Goal: Transaction & Acquisition: Purchase product/service

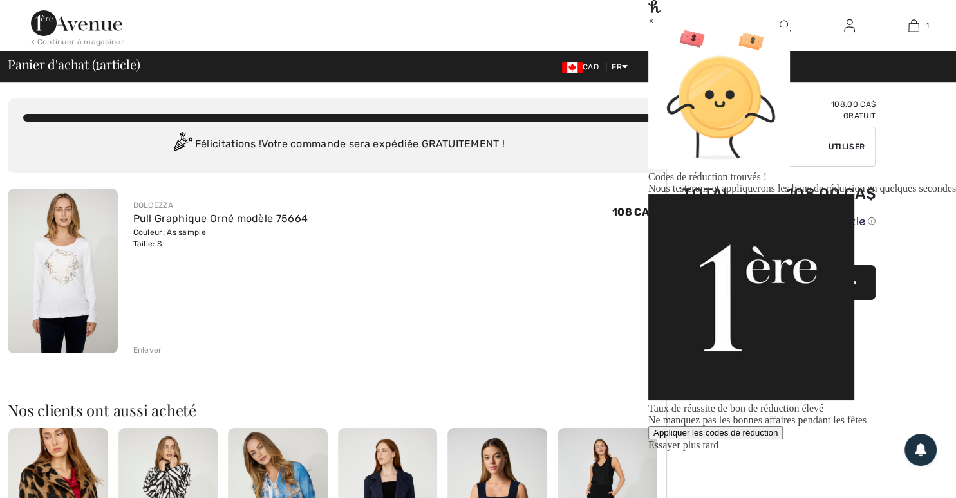
click at [777, 428] on div "Appliquer les codes de réduction" at bounding box center [715, 433] width 124 height 10
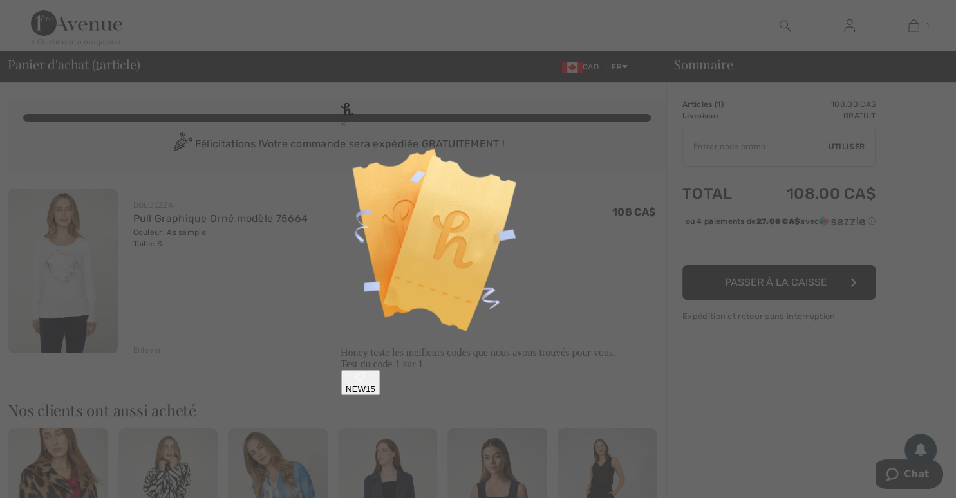
type input "NEW15"
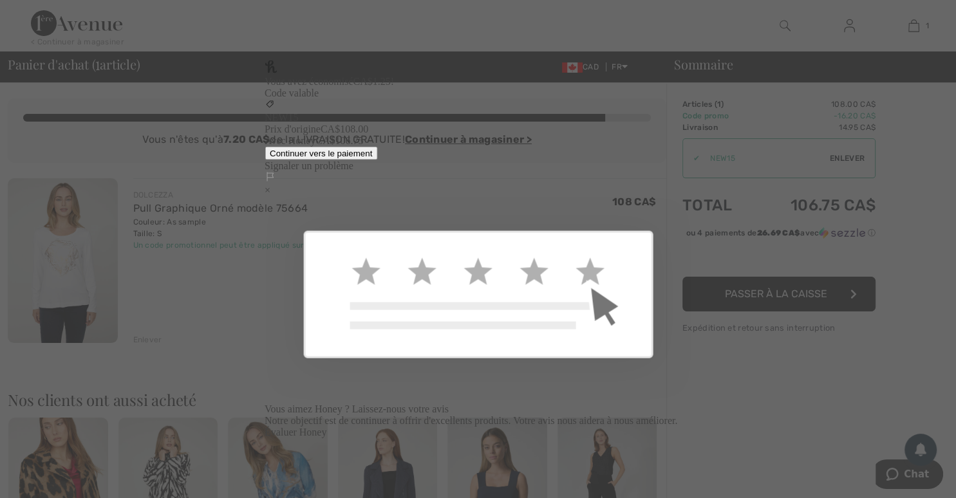
click at [372, 158] on div "Continuer vers le paiement" at bounding box center [321, 154] width 102 height 10
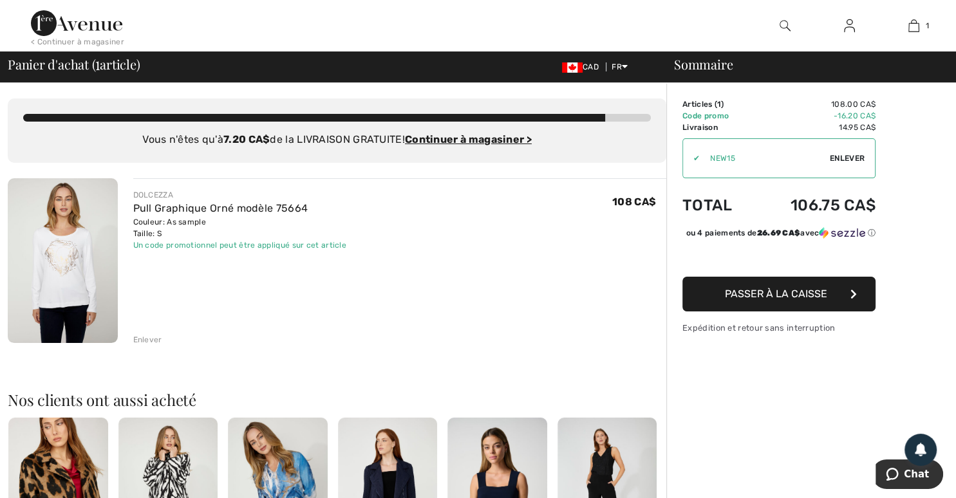
click at [87, 30] on img at bounding box center [76, 23] width 91 height 26
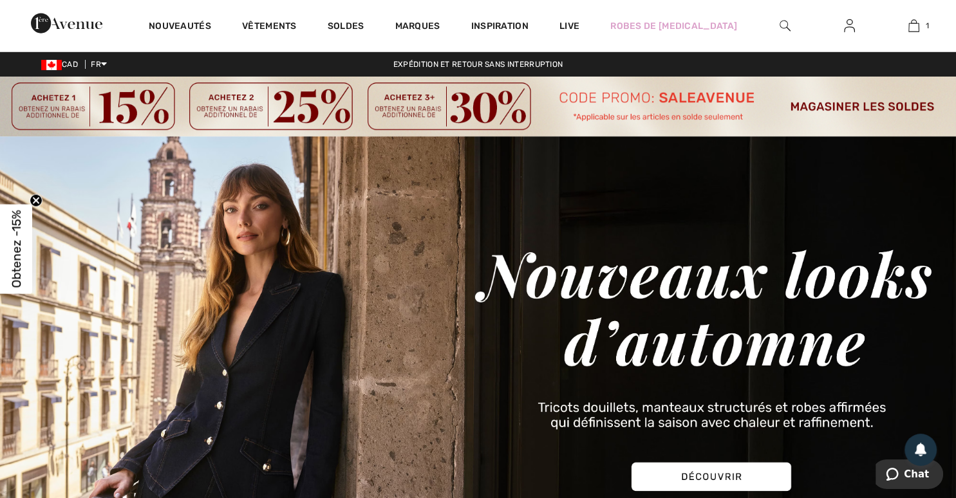
click at [847, 107] on img at bounding box center [478, 107] width 956 height 60
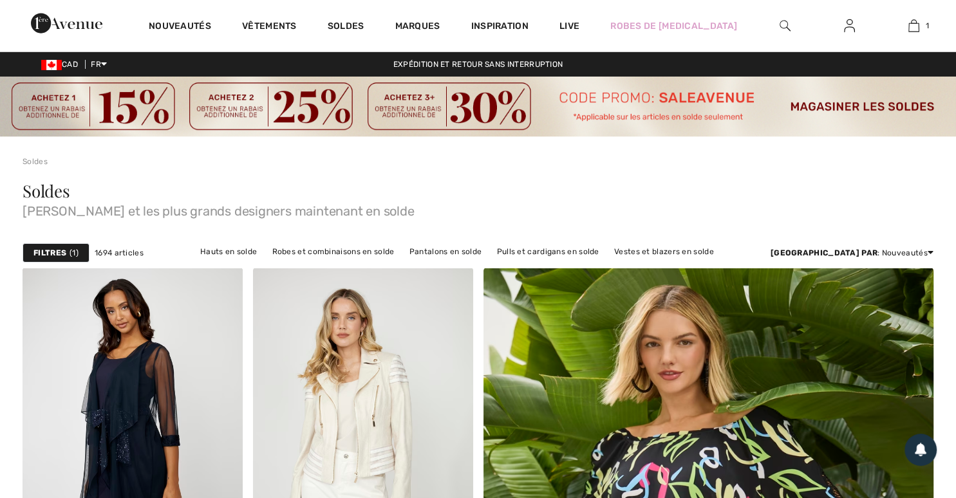
checkbox input "true"
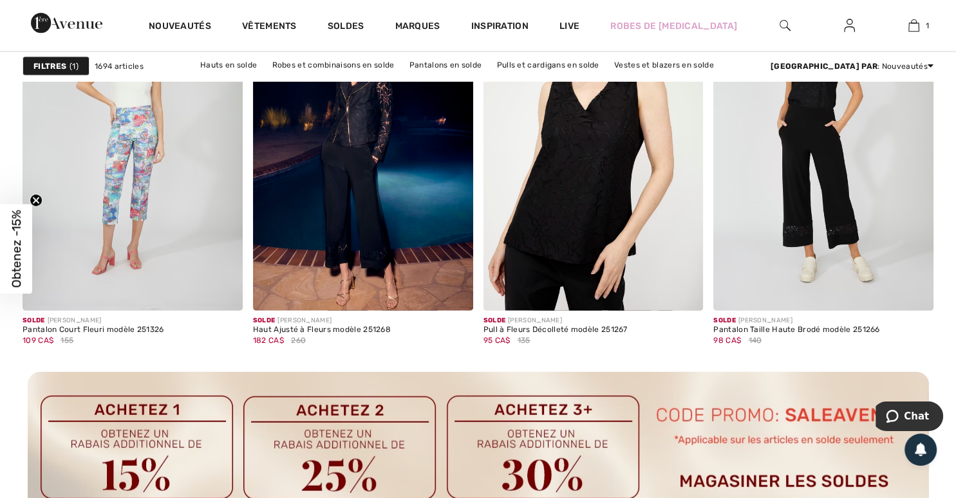
scroll to position [2782, 0]
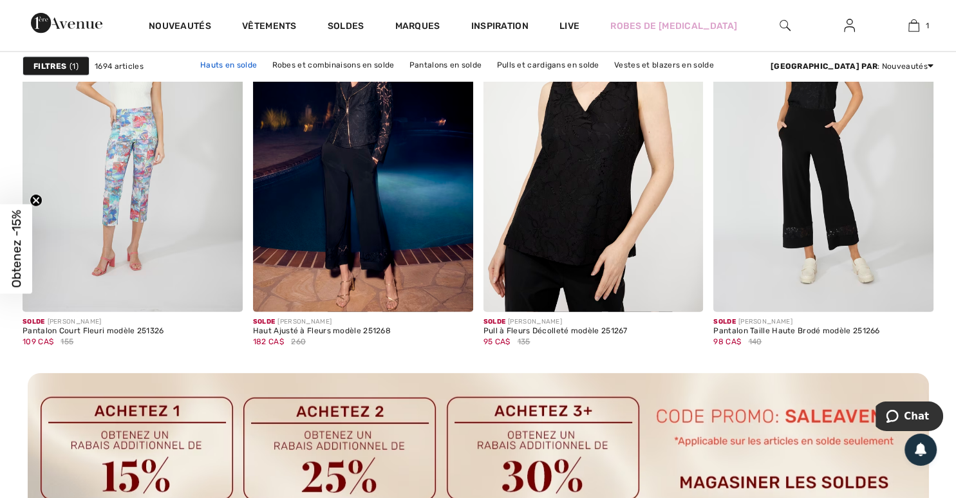
click at [230, 62] on link "Hauts en solde" at bounding box center [228, 65] width 69 height 17
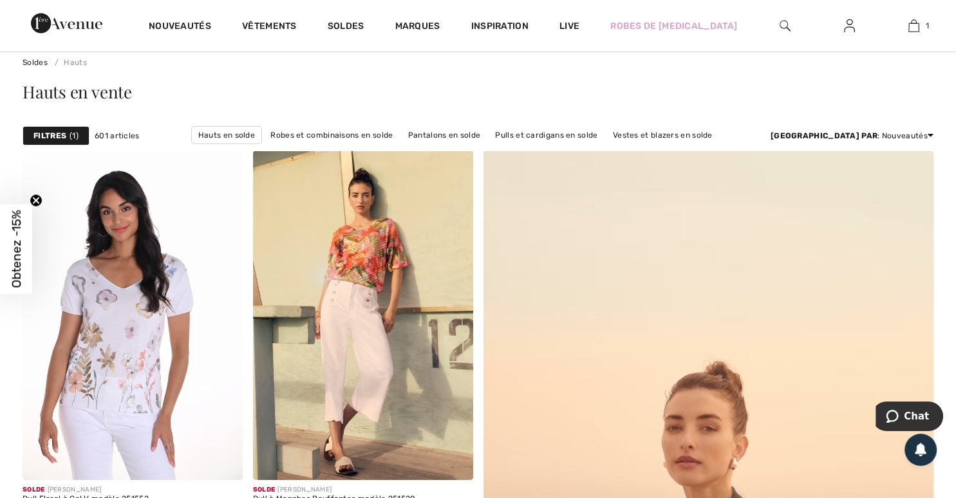
scroll to position [100, 0]
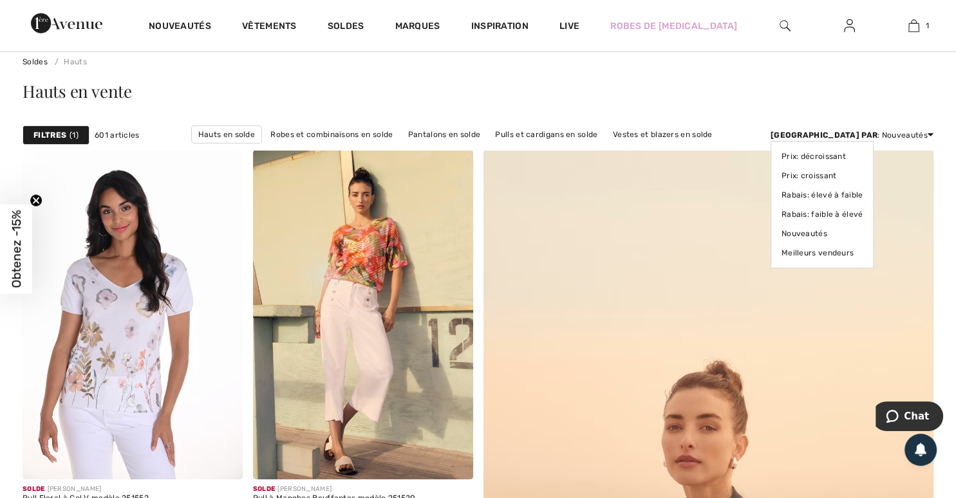
click at [863, 138] on strong "[GEOGRAPHIC_DATA] par" at bounding box center [823, 135] width 107 height 9
click at [863, 176] on link "Prix: croissant" at bounding box center [822, 175] width 82 height 19
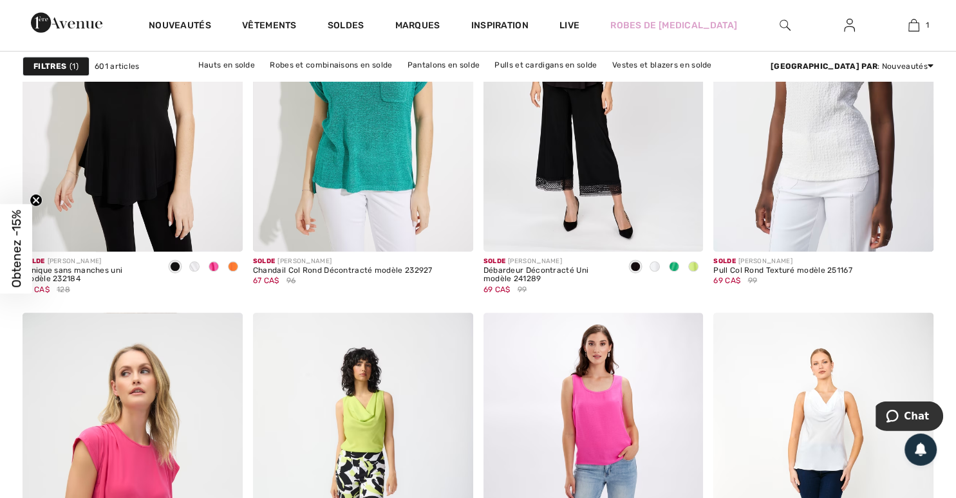
scroll to position [1109, 0]
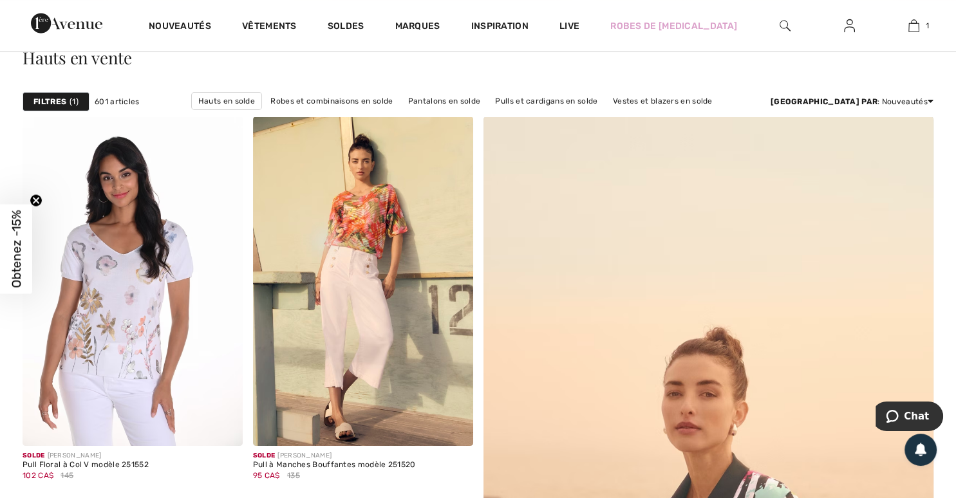
scroll to position [133, 0]
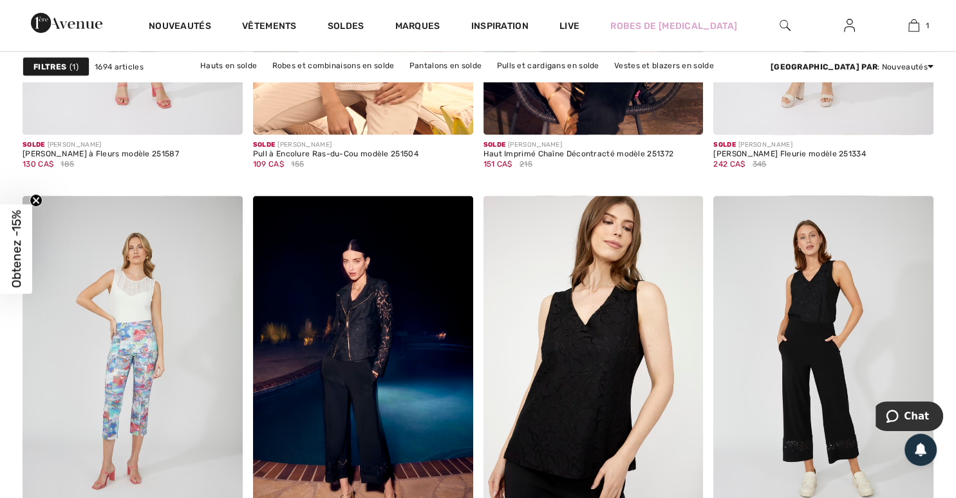
scroll to position [2564, 0]
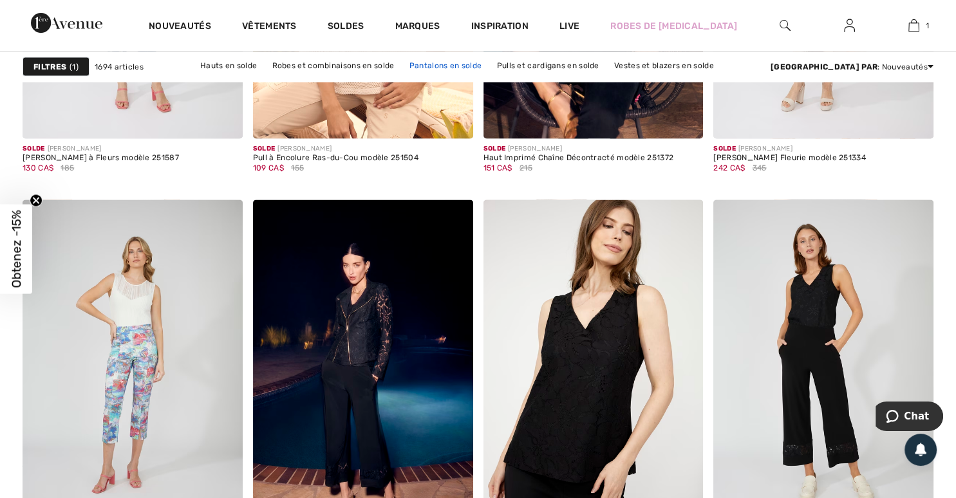
click at [448, 64] on link "Pantalons en solde" at bounding box center [445, 65] width 85 height 17
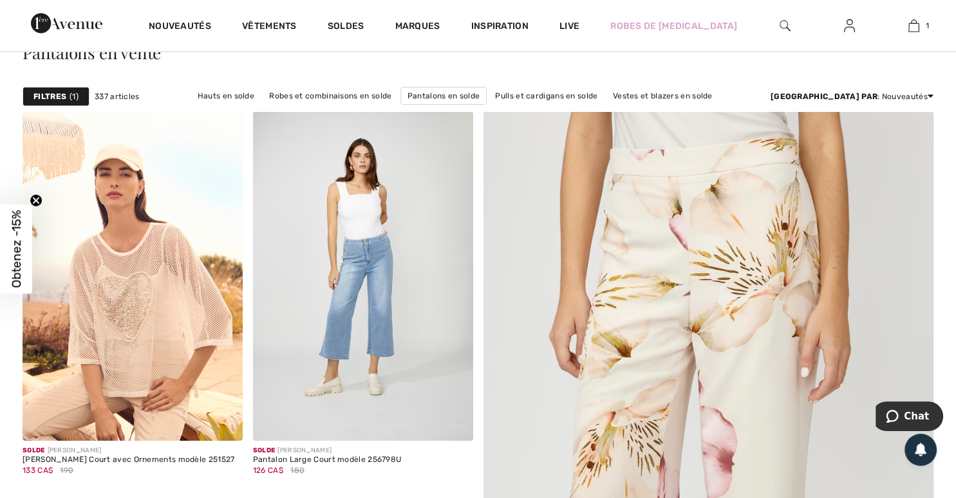
scroll to position [138, 0]
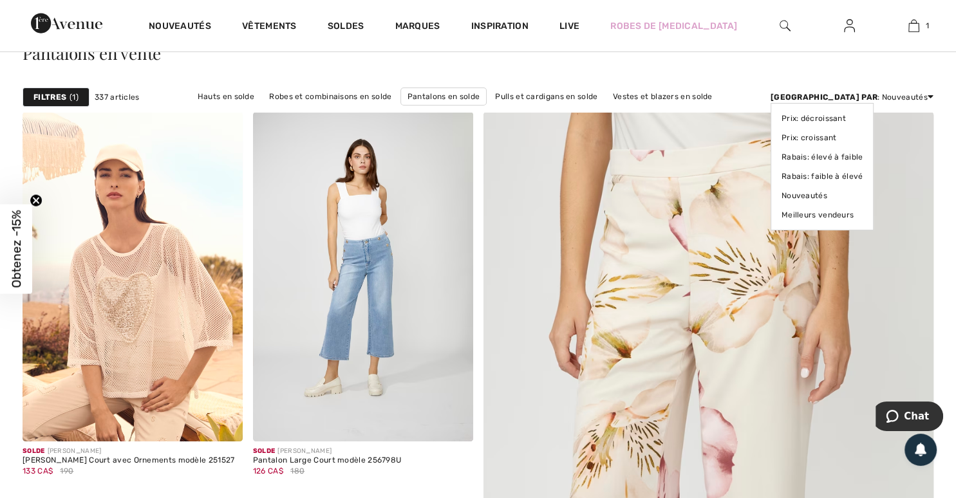
click at [882, 97] on div "Trier par : Nouveautés Prix: décroissant Prix: croissant Rabais: élevé à faible…" at bounding box center [851, 97] width 163 height 12
click at [863, 140] on link "Prix: croissant" at bounding box center [822, 137] width 82 height 19
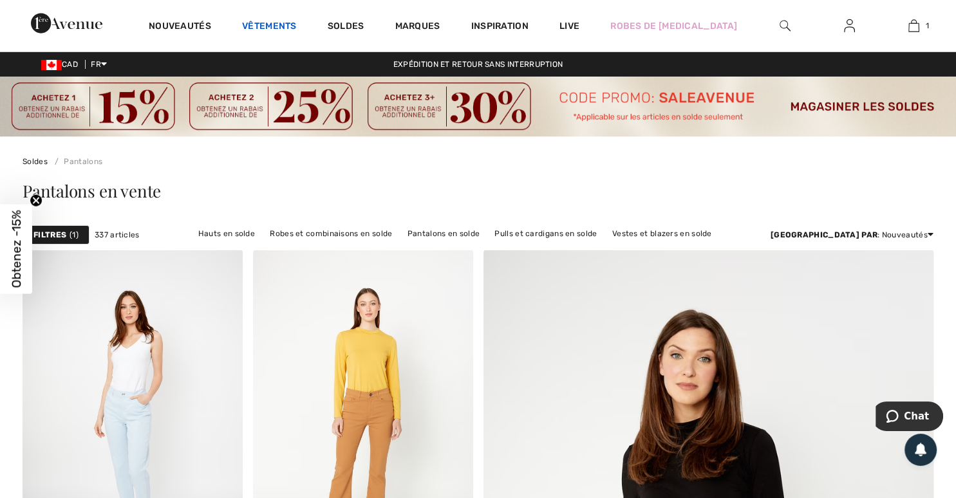
click at [284, 29] on link "Vêtements" at bounding box center [269, 28] width 55 height 14
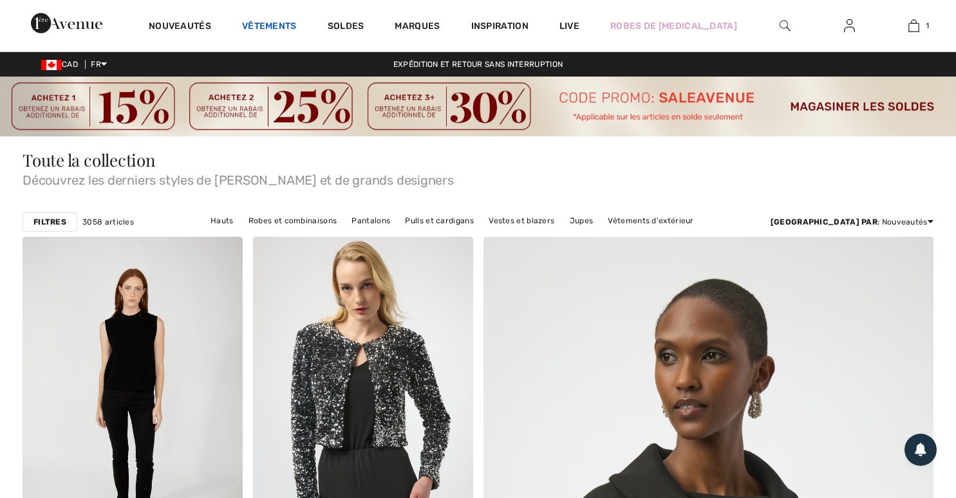
click at [297, 27] on link "Vêtements" at bounding box center [269, 28] width 55 height 14
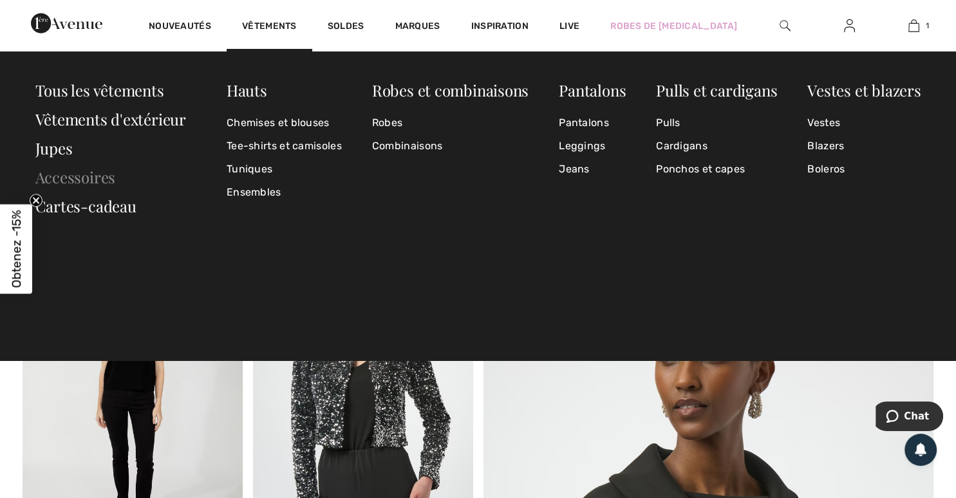
click at [93, 181] on link "Accessoires" at bounding box center [75, 177] width 80 height 21
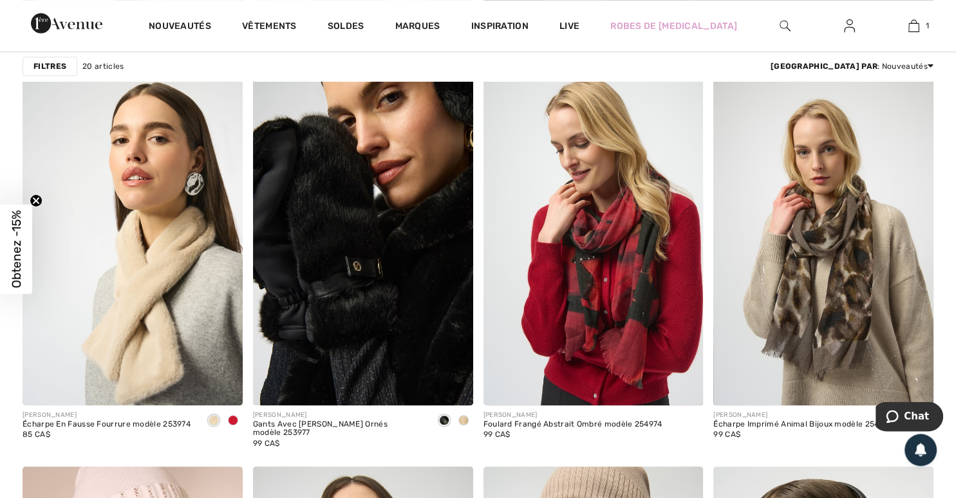
scroll to position [947, 0]
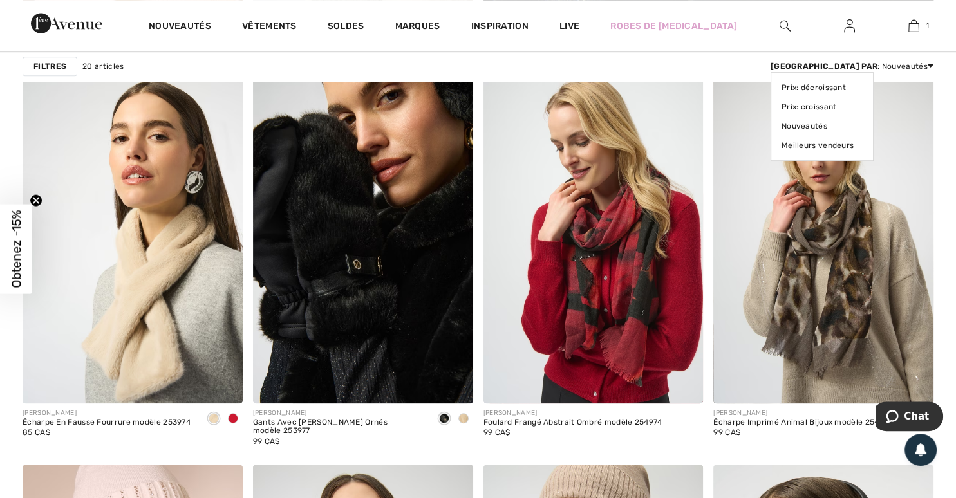
click at [898, 71] on div "[GEOGRAPHIC_DATA] par : Nouveautés Prix: décroissant Prix: croissant Nouveautés…" at bounding box center [851, 66] width 163 height 12
click at [862, 106] on link "Prix: croissant" at bounding box center [821, 106] width 81 height 19
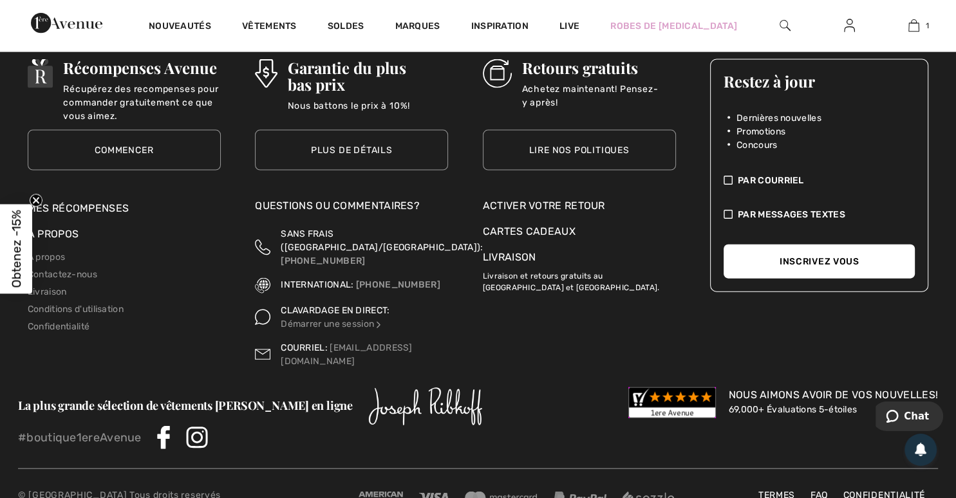
scroll to position [2764, 0]
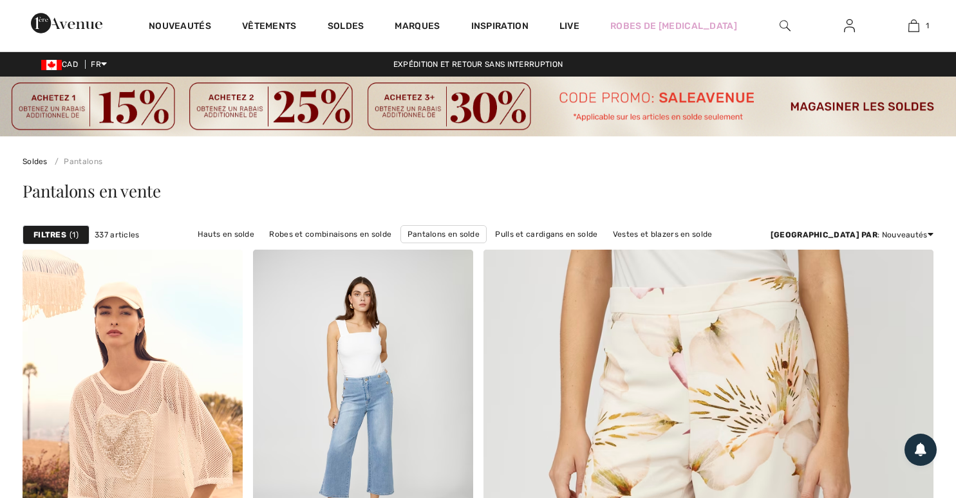
scroll to position [138, 0]
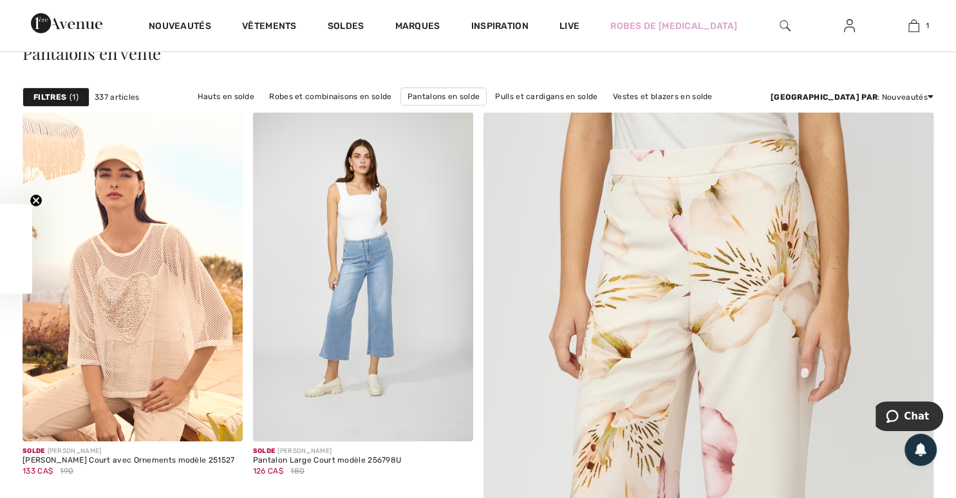
checkbox input "true"
click at [373, 263] on img at bounding box center [363, 277] width 220 height 330
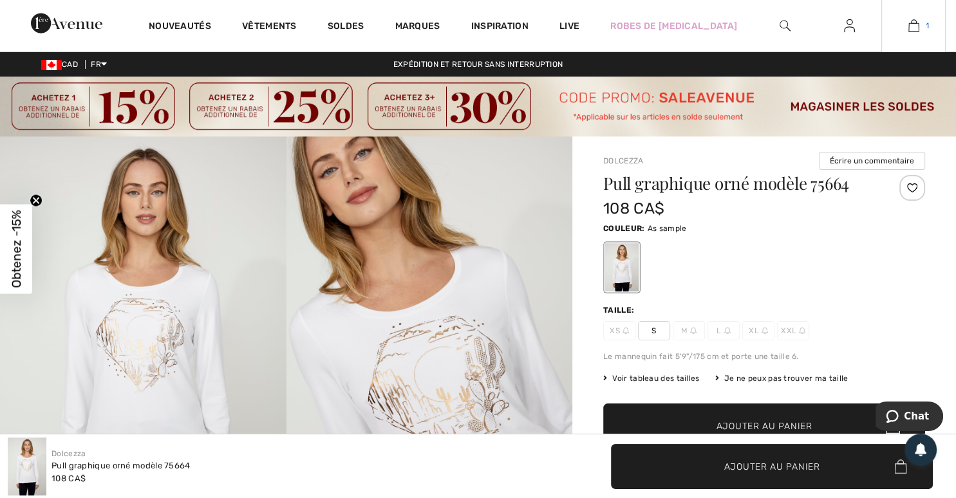
click at [924, 32] on link "1" at bounding box center [913, 25] width 63 height 15
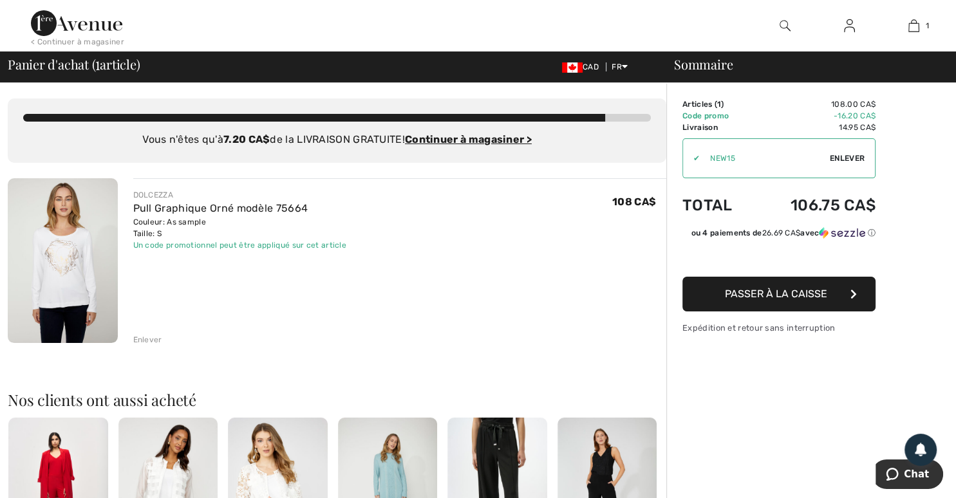
click at [812, 300] on button "Passer à la caisse" at bounding box center [778, 294] width 193 height 35
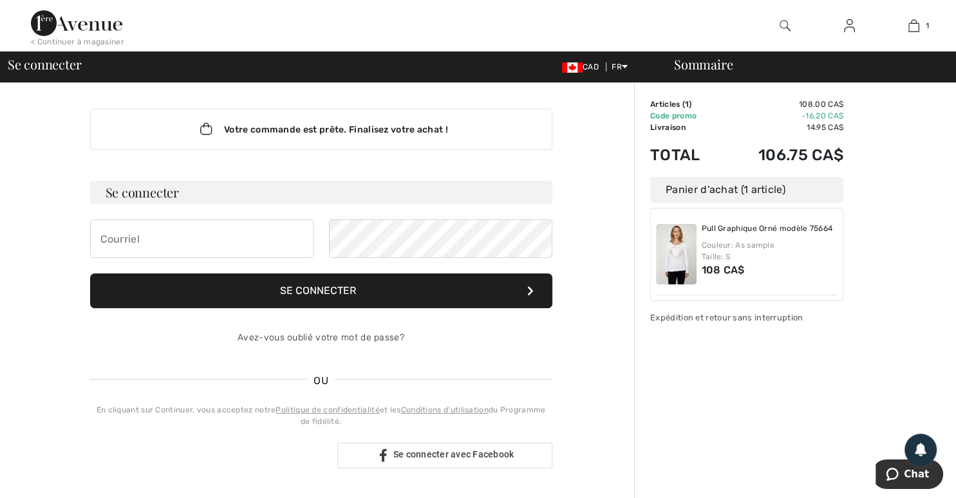
click at [892, 342] on div "Sommaire Description Articles ( 1 ) 108.00 CA$ Code promo -16.20 CA$ Livraison …" at bounding box center [795, 468] width 322 height 771
click at [775, 356] on div "Sommaire Description Articles ( 1 ) 108.00 CA$ Code promo -16.20 CA$ Livraison …" at bounding box center [795, 468] width 322 height 771
click at [213, 246] on input "email" at bounding box center [201, 238] width 223 height 39
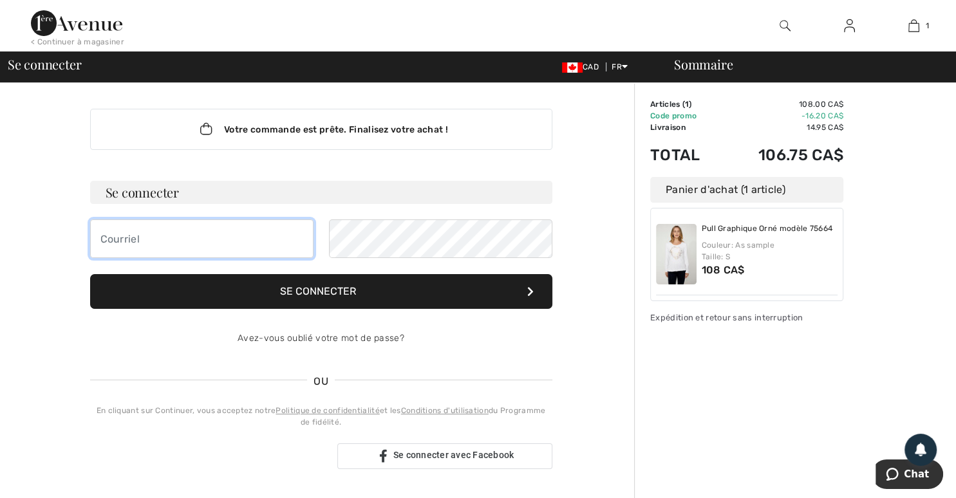
type input "bouchard_nathalie@hotmail.com"
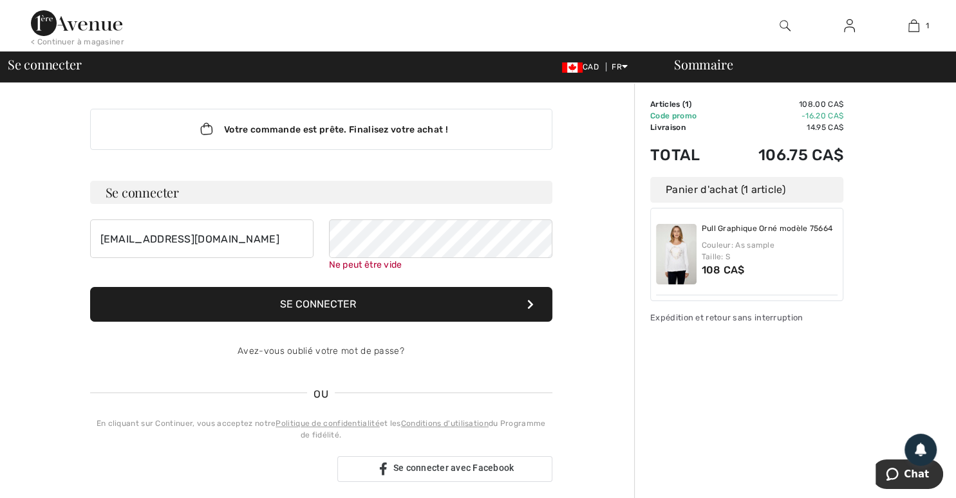
click at [321, 310] on button "Se connecter" at bounding box center [321, 304] width 462 height 35
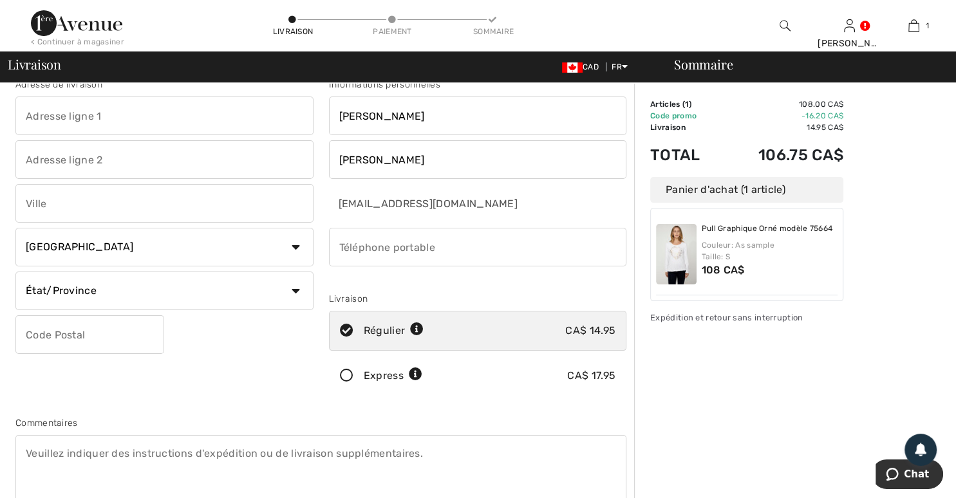
scroll to position [4, 0]
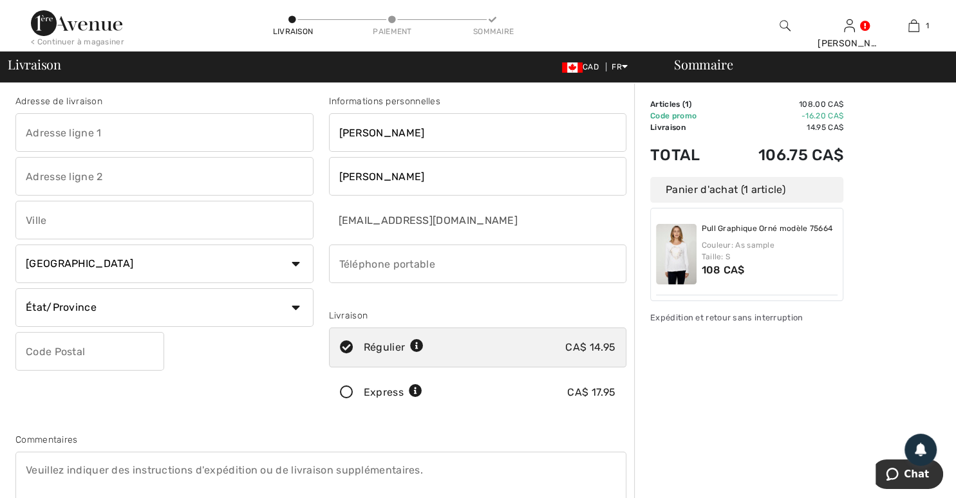
click at [178, 132] on input "text" at bounding box center [164, 132] width 298 height 39
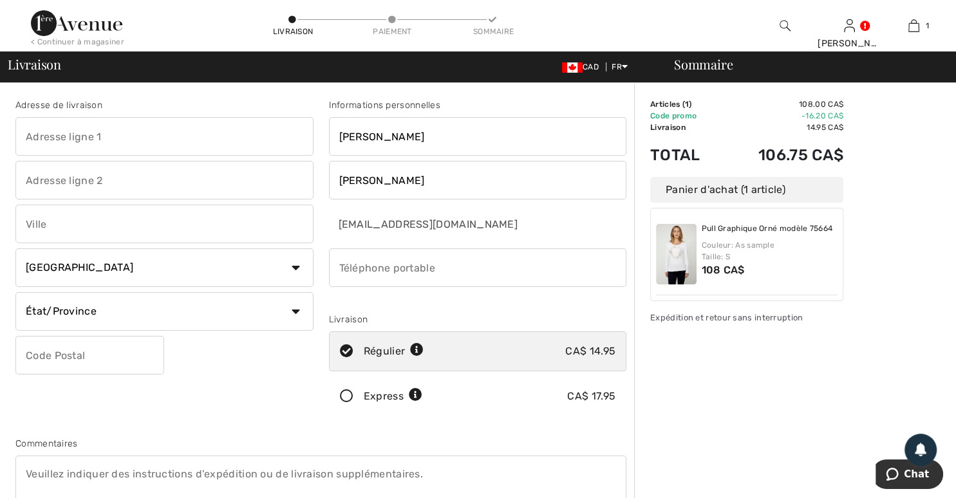
click at [246, 414] on div "Adresse de livraison Pays Canada États-Unis Afghanistan Afrique du Sud Aland Al…" at bounding box center [164, 259] width 313 height 323
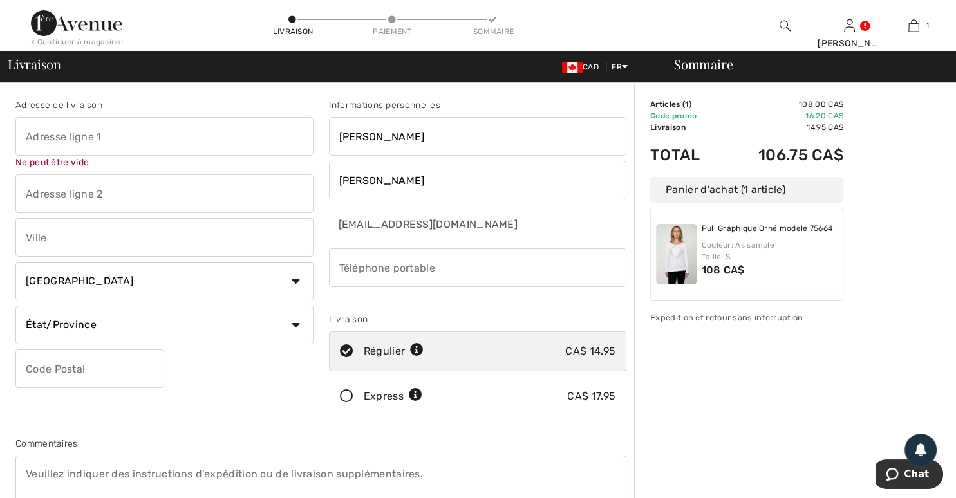
click at [166, 138] on input "text" at bounding box center [164, 136] width 298 height 39
type input "[PERSON_NAME]"
type input "Anne-Marie"
type input "7169 Therrien"
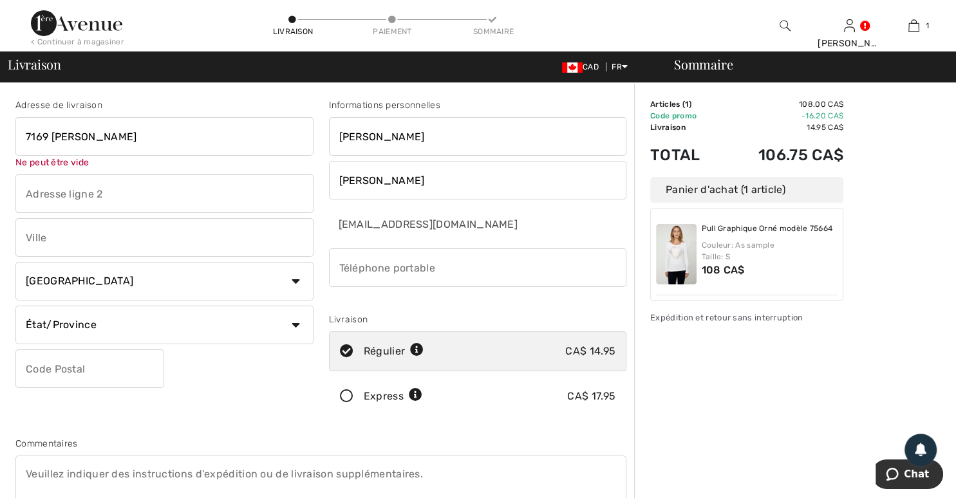
type input "J3Z1G6"
select select "QC"
type input "Saint-Hubert"
type input "4504458438"
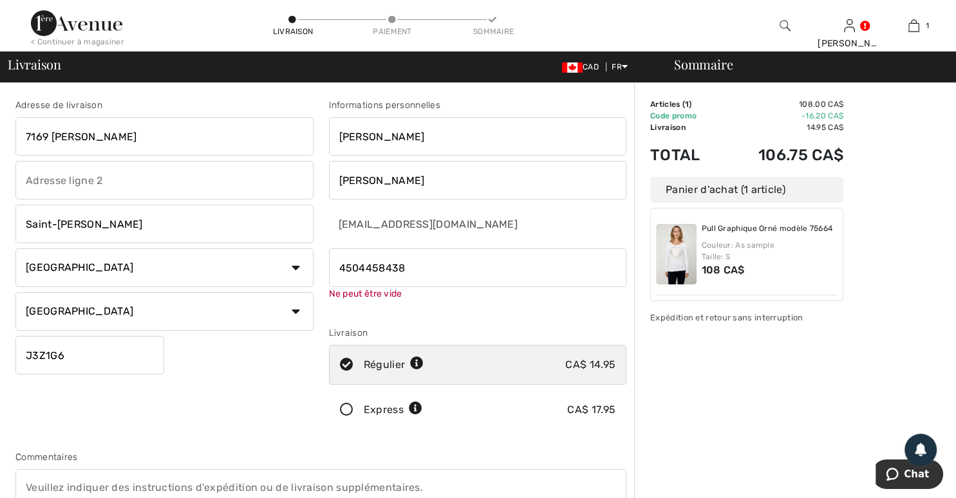
click at [414, 134] on input "Anne-Marie" at bounding box center [478, 136] width 298 height 39
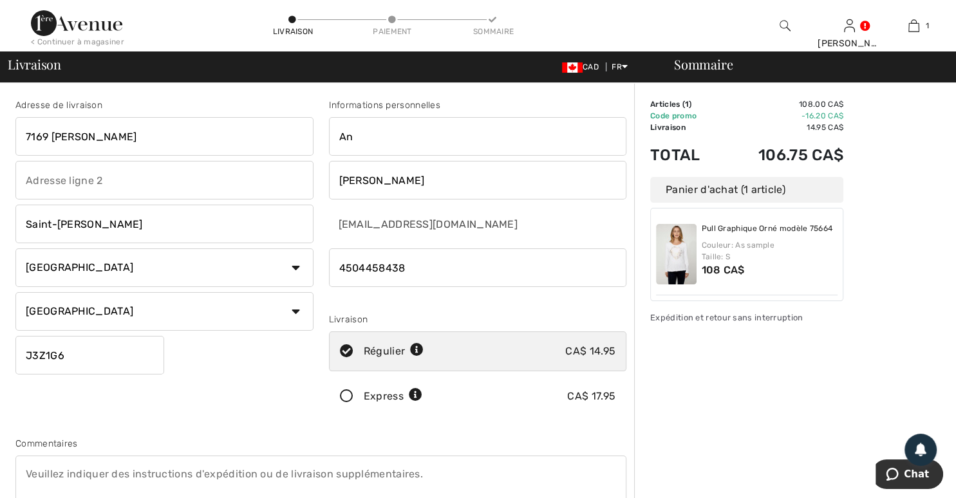
type input "A"
type input "[PERSON_NAME]"
type input "[STREET_ADDRESS][PERSON_NAME]"
type input "J3Z 1G6"
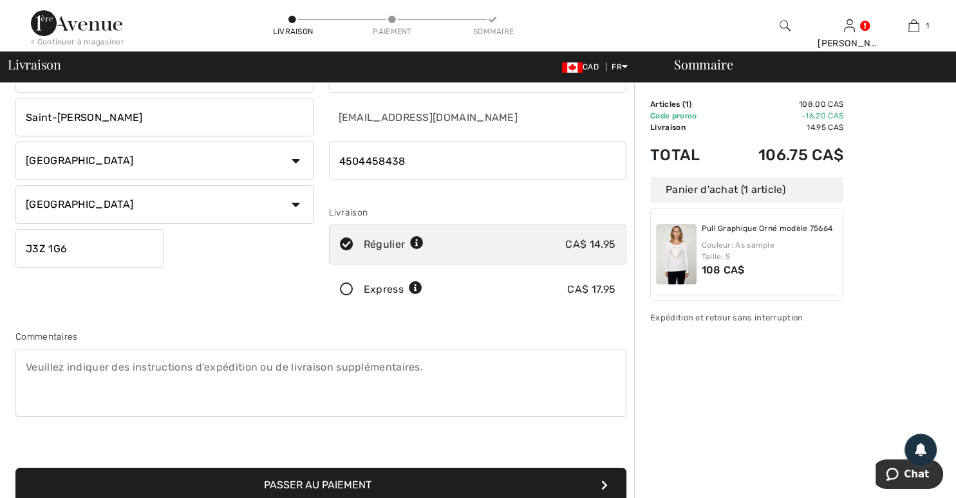
scroll to position [108, 0]
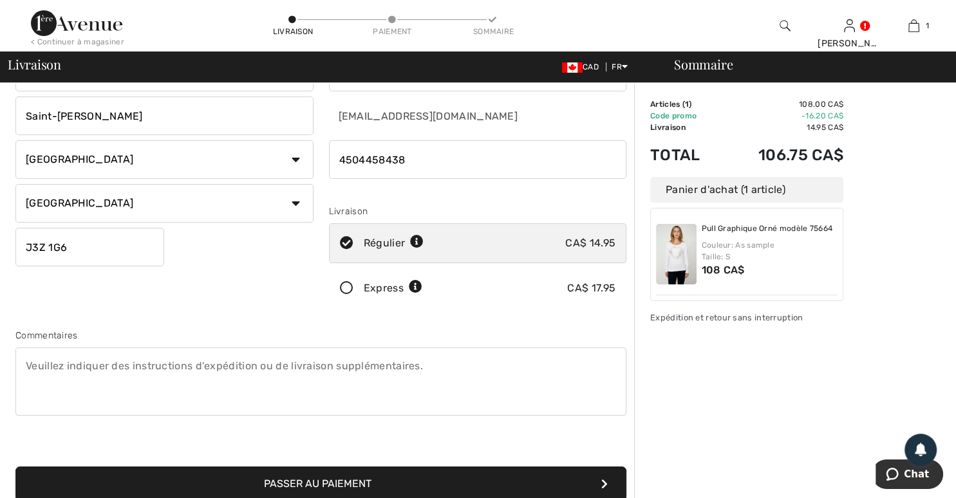
click at [310, 476] on button "Passer au paiement" at bounding box center [320, 483] width 611 height 35
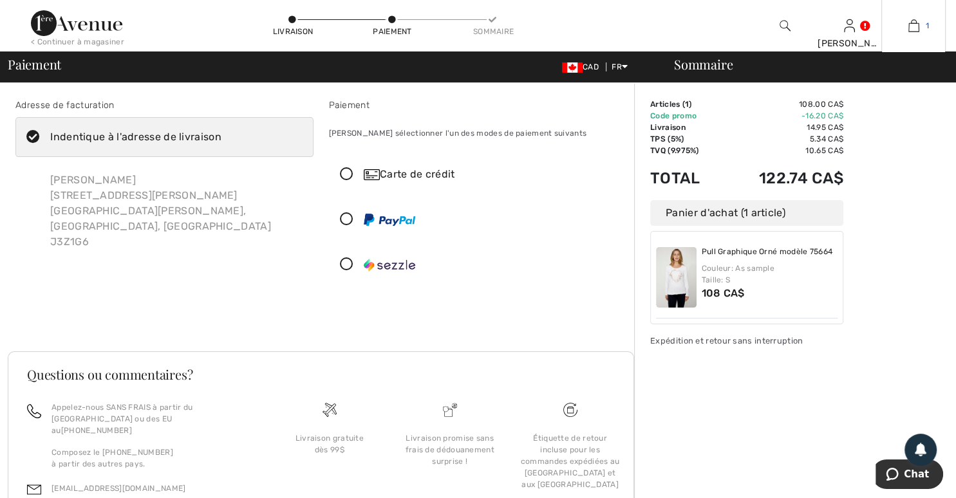
click at [912, 24] on img at bounding box center [913, 25] width 11 height 15
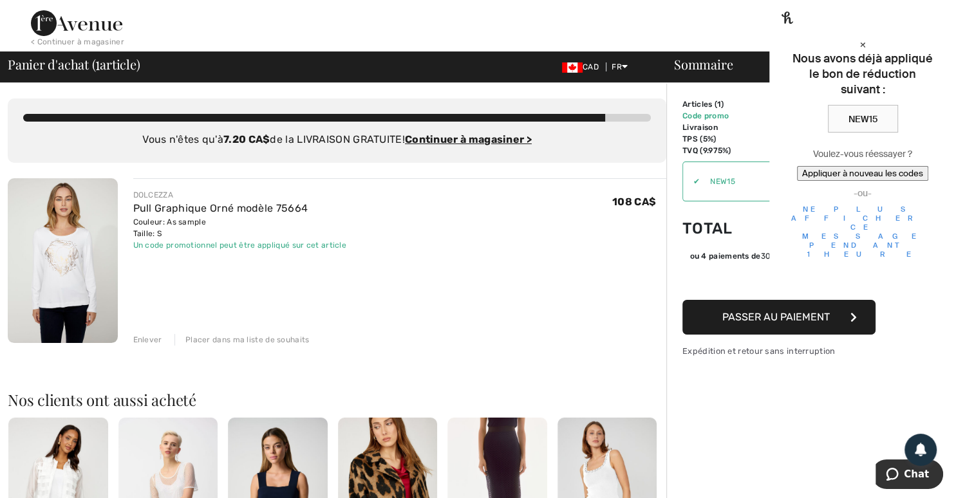
click at [779, 411] on div "Sommaire Description Articles ( 1 ) 108.00 CA$ Code promo -16.20 CA$ Livraison …" at bounding box center [811, 487] width 290 height 808
click at [598, 255] on div "DOLCEZZA Pull Graphique Orné modèle 75664 Couleur: As sample Taille: S Vente fi…" at bounding box center [399, 261] width 533 height 167
click at [256, 239] on div "Un code promotionnel peut être appliqué sur cet article" at bounding box center [240, 245] width 214 height 12
click at [738, 416] on div "Sommaire Description Articles ( 1 ) 108.00 CA$ Code promo -16.20 CA$ Livraison …" at bounding box center [811, 487] width 290 height 808
click at [931, 37] on div "×" at bounding box center [862, 44] width 151 height 14
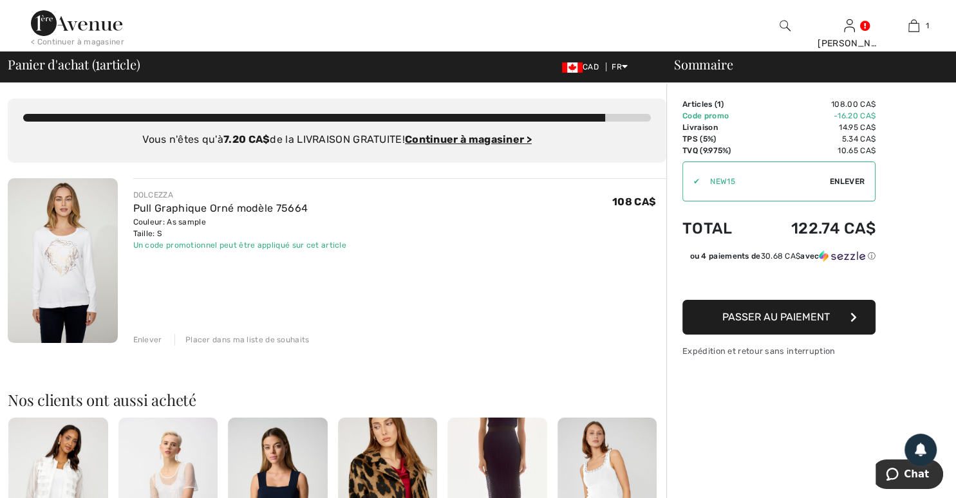
click at [838, 177] on span "Enlever" at bounding box center [846, 182] width 35 height 12
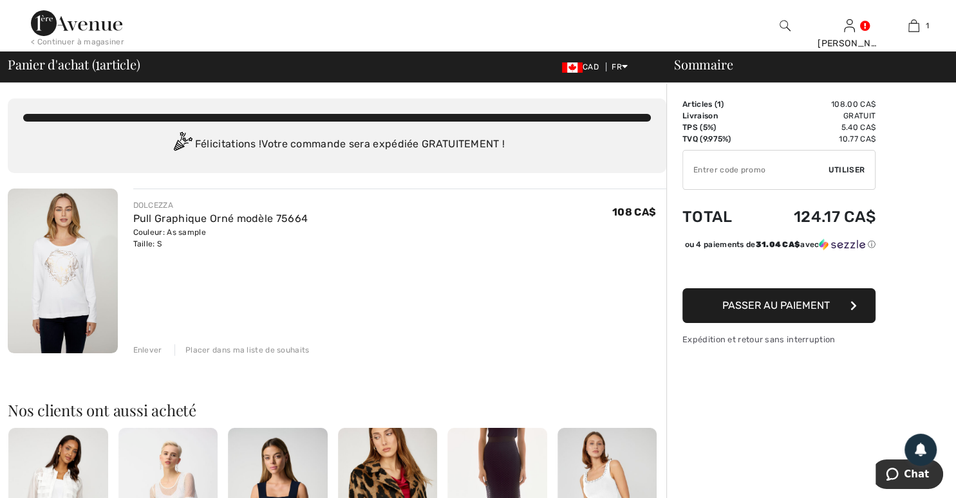
click at [729, 163] on input "TEXT" at bounding box center [755, 170] width 145 height 39
type input "NEW15"
click at [851, 163] on div "✔ Utiliser Enlever" at bounding box center [778, 170] width 193 height 40
click at [846, 170] on span "Utiliser" at bounding box center [846, 170] width 36 height 12
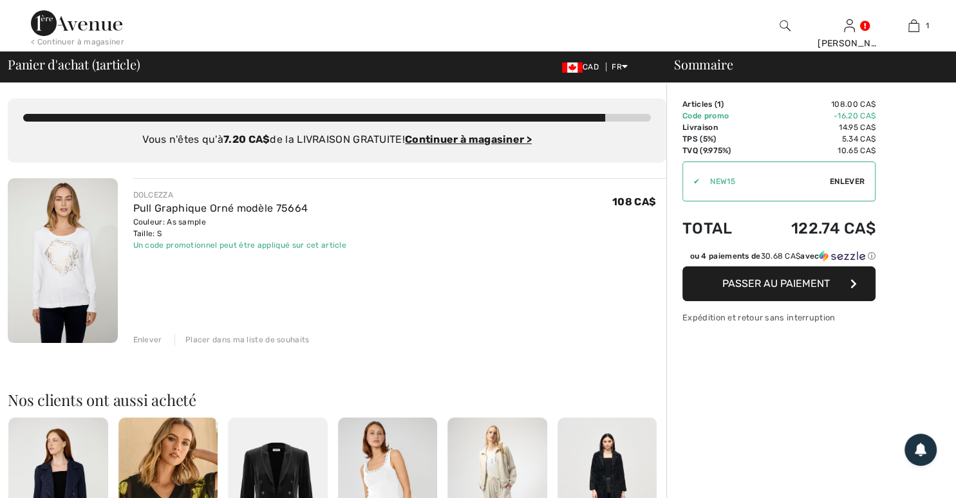
checkbox input "true"
